Goal: Check status

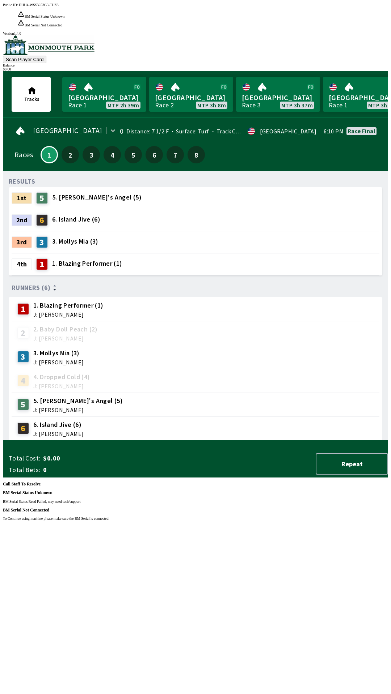
click at [328, 469] on div "Public ID: DHU4-WSSY-53G3-TU6E BM Serial Status Unknown BM Serial Status Read F…" at bounding box center [195, 350] width 385 height 694
click at [333, 445] on div "Public ID: DHU4-WSSY-53G3-TU6E BM Serial Status Unknown BM Serial Status Read F…" at bounding box center [195, 350] width 385 height 694
click at [326, 331] on div "Public ID: DHU4-WSSY-53G3-TU6E BM Serial Status Unknown BM Serial Status Read F…" at bounding box center [195, 350] width 385 height 694
click at [127, 685] on div "Public ID: DHU4-WSSY-53G3-TU6E BM Serial Status Unknown BM Serial Status Read F…" at bounding box center [195, 350] width 385 height 694
click at [353, 685] on div "Public ID: DHU4-WSSY-53G3-TU6E BM Serial Status Unknown BM Serial Status Read F…" at bounding box center [195, 350] width 385 height 694
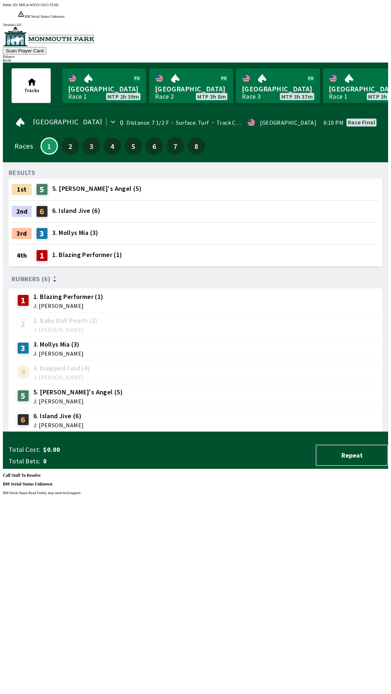
click at [388, 610] on div "Public ID: DHU4-WSSY-53G3-TU6E BM Serial Status Unknown BM Serial Status Read F…" at bounding box center [195, 350] width 385 height 694
click at [279, 362] on div "Public ID: DHU4-WSSY-53G3-TU6E BM Serial Status Unknown BM Serial Status Read F…" at bounding box center [195, 350] width 385 height 694
click at [277, 367] on div "Public ID: DHU4-WSSY-53G3-TU6E BM Serial Status Unknown BM Serial Status Read F…" at bounding box center [195, 350] width 385 height 694
click at [277, 387] on div "Public ID: DHU4-WSSY-53G3-TU6E BM Serial Status Unknown BM Serial Status Read F…" at bounding box center [195, 350] width 385 height 694
click at [260, 495] on div "Public ID: DHU4-WSSY-53G3-TU6E BM Serial Status Unknown BM Serial Status Read F…" at bounding box center [195, 350] width 385 height 694
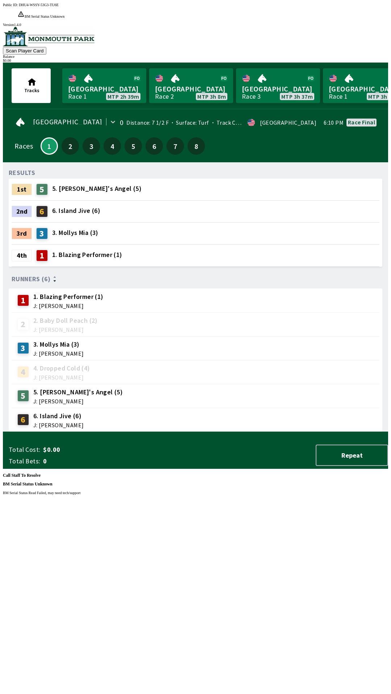
click at [329, 471] on div "Public ID: DHU4-WSSY-53G3-TU6E BM Serial Status Unknown BM Serial Status Read F…" at bounding box center [195, 350] width 385 height 694
click at [353, 677] on div "Public ID: DHU4-WSSY-53G3-TU6E BM Serial Status Unknown BM Serial Status Read F…" at bounding box center [195, 350] width 385 height 694
